Goal: Task Accomplishment & Management: Complete application form

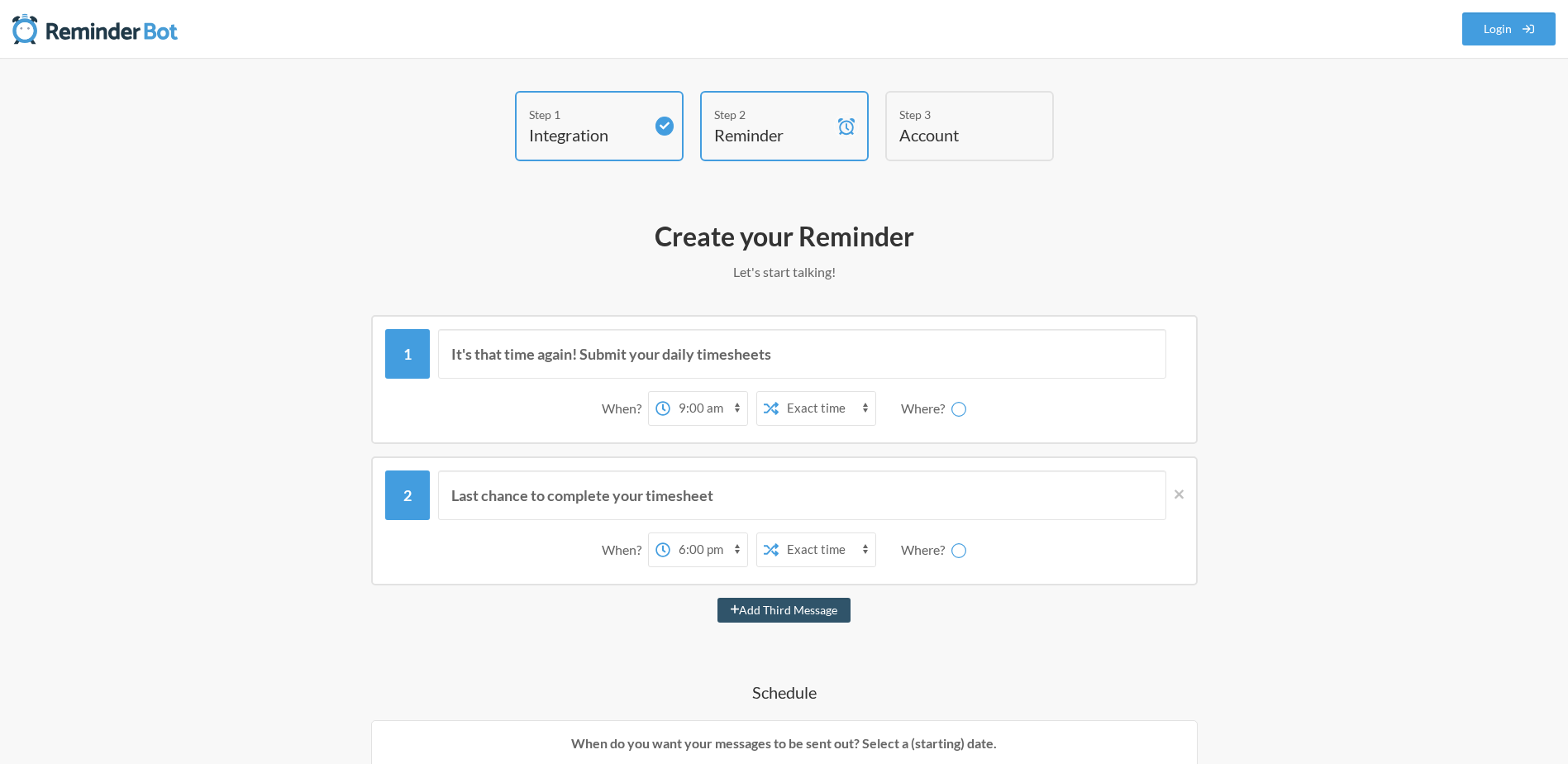
select select "09:00:00"
select select "18:00:00"
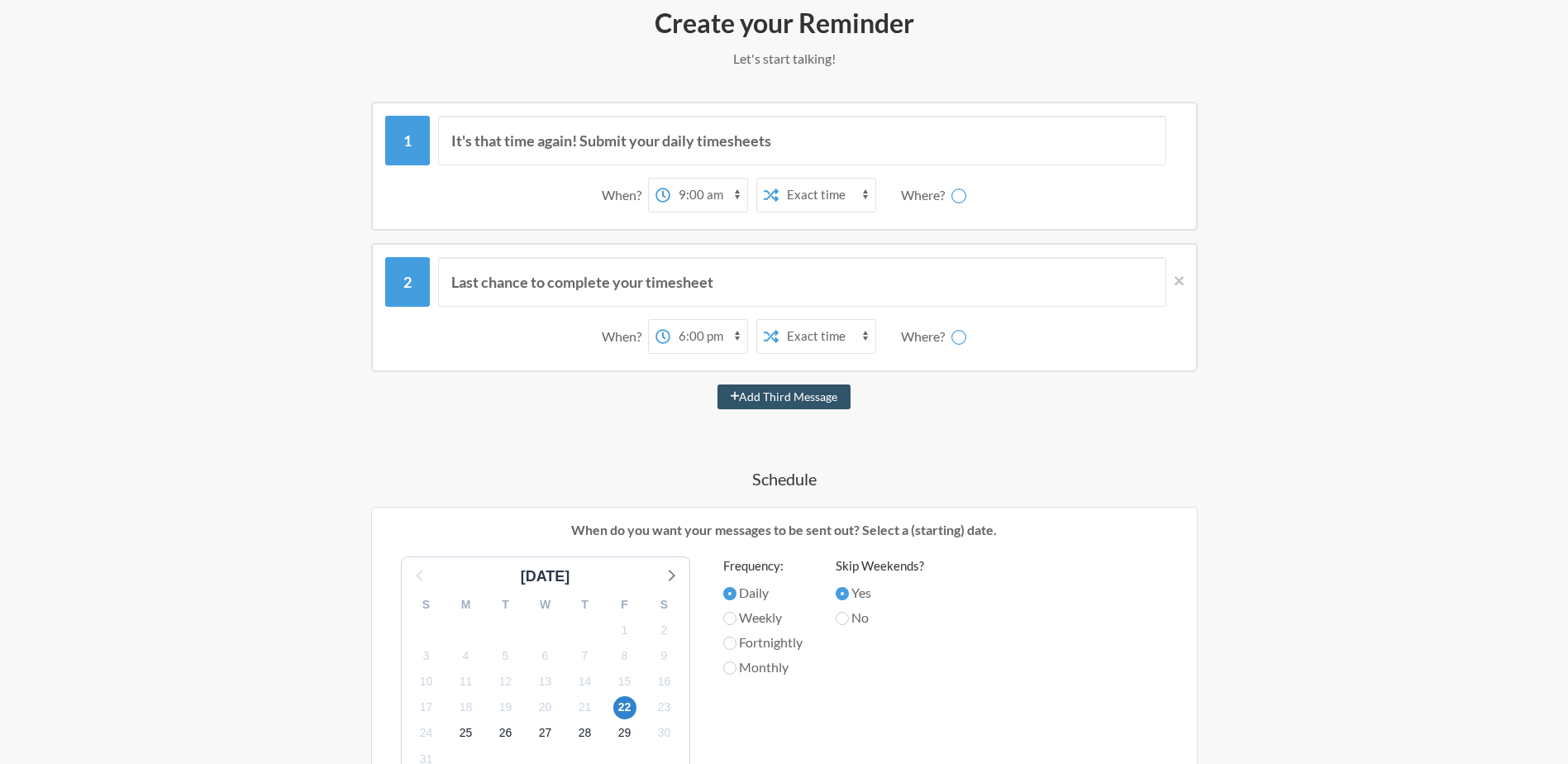
scroll to position [34, 0]
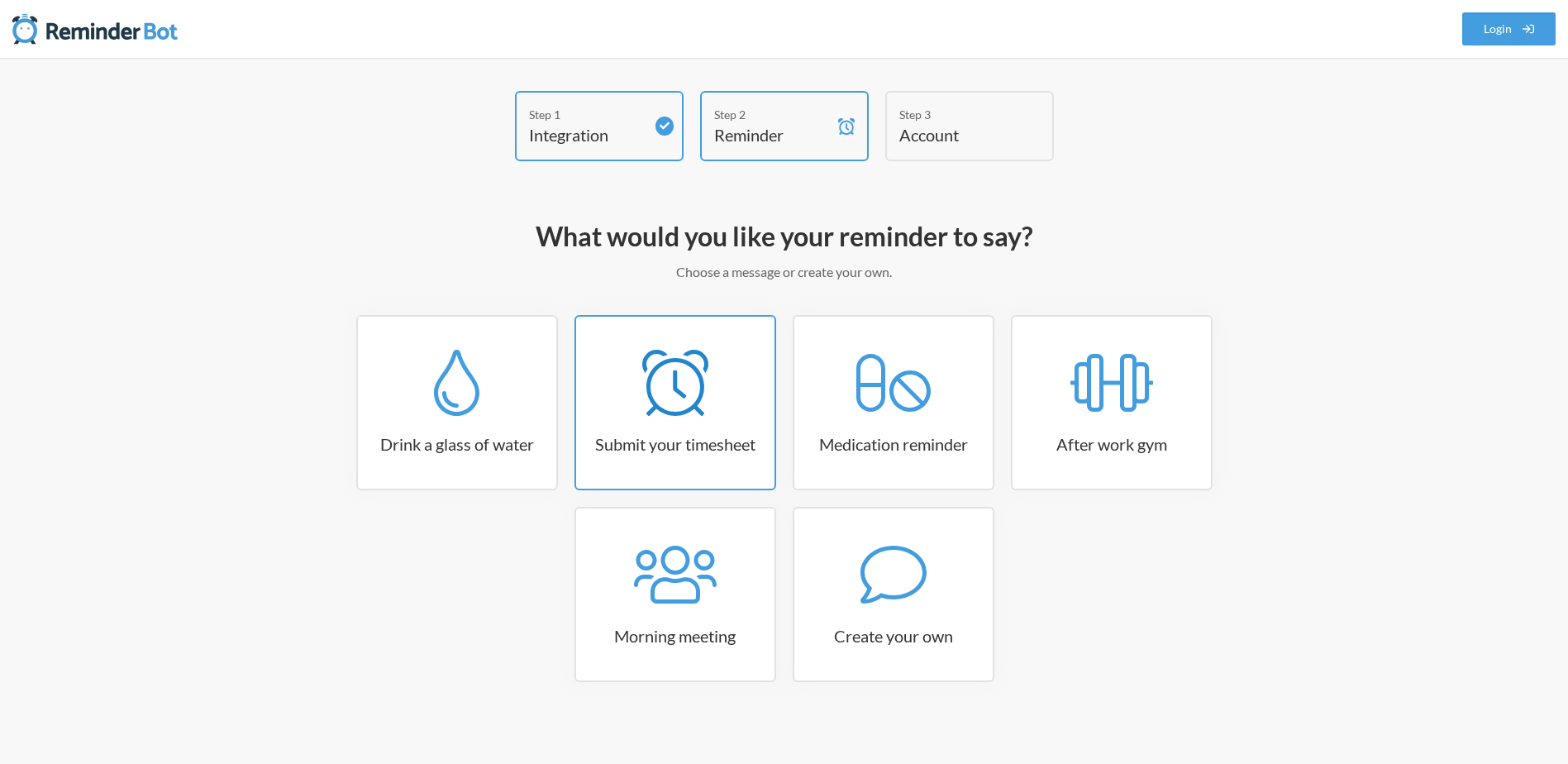
click at [708, 368] on div at bounding box center [675, 382] width 198 height 66
select select "15:30:00"
select select "true"
select select "16:30:00"
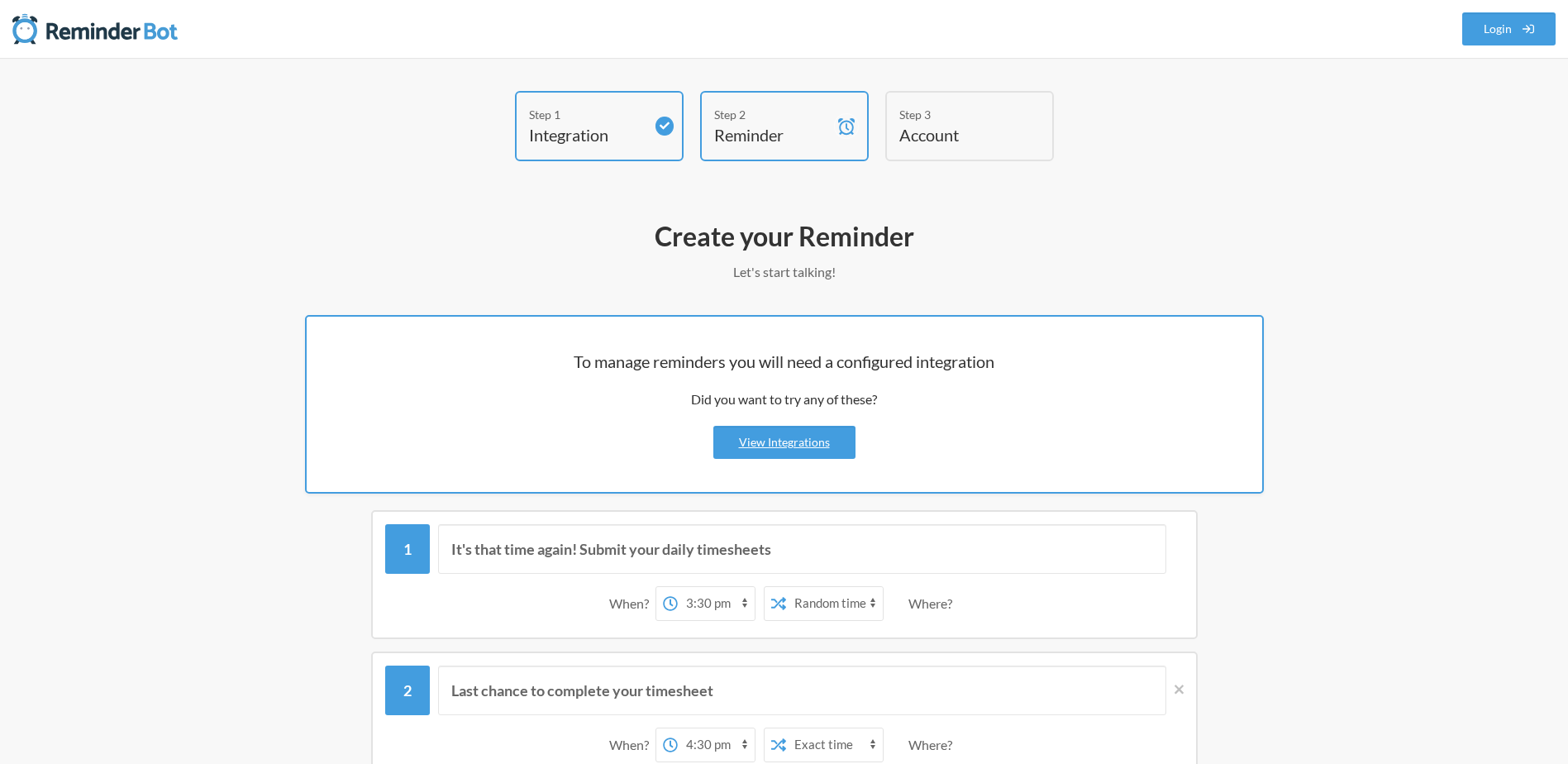
select select "America/New_York"
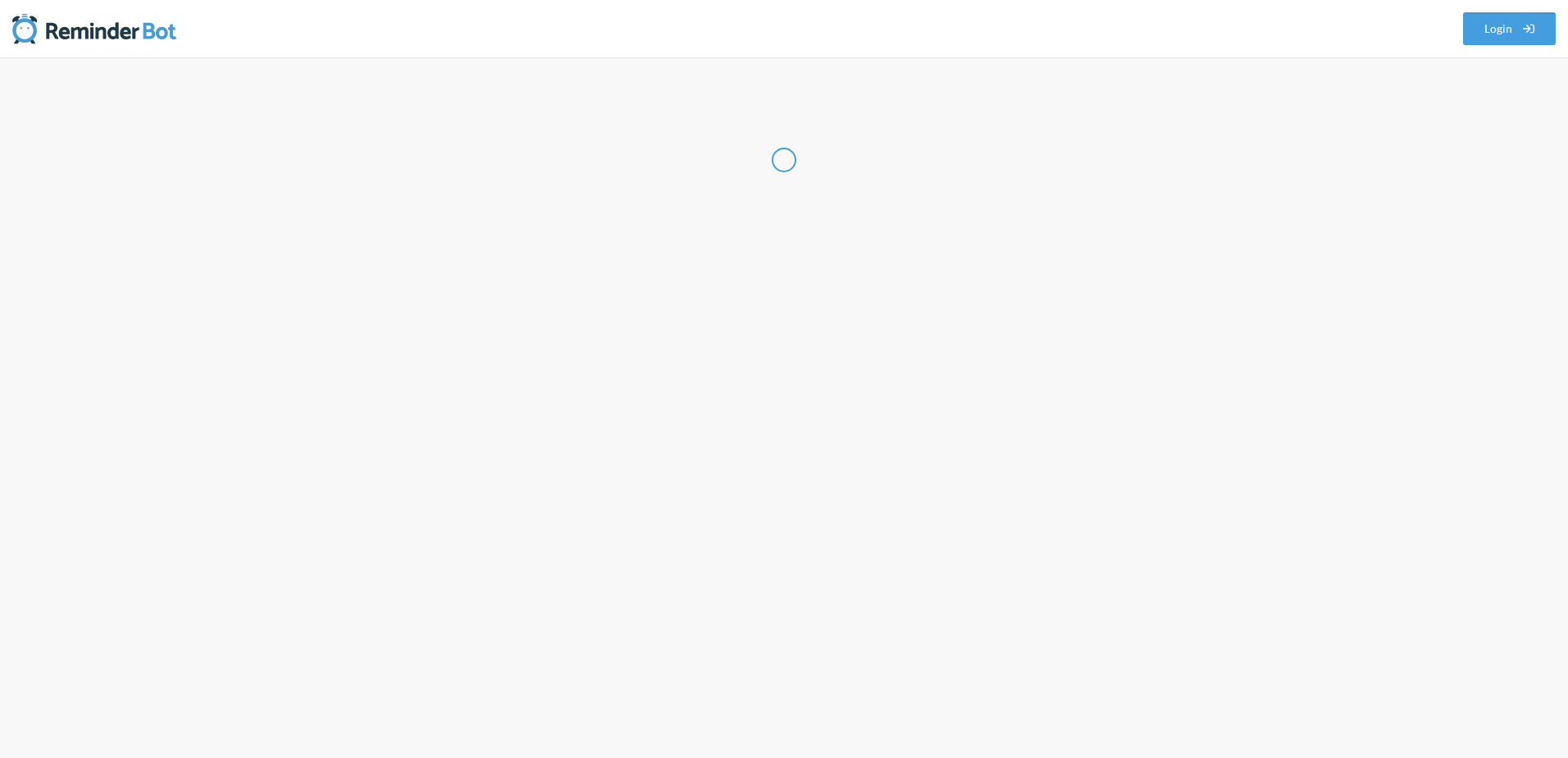
select select "US"
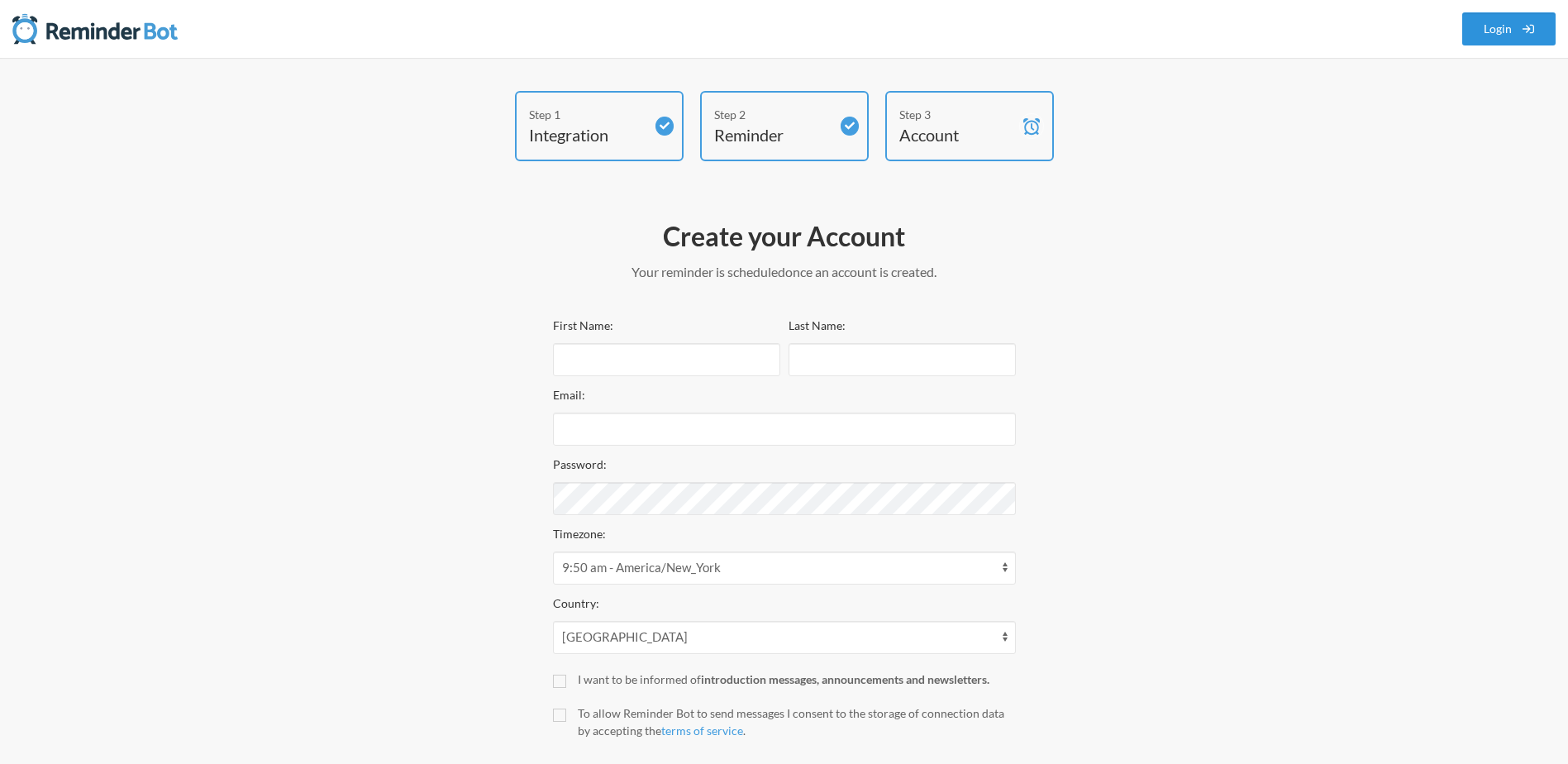
click at [1476, 39] on link "Login" at bounding box center [1510, 29] width 95 height 33
